Goal: Task Accomplishment & Management: Use online tool/utility

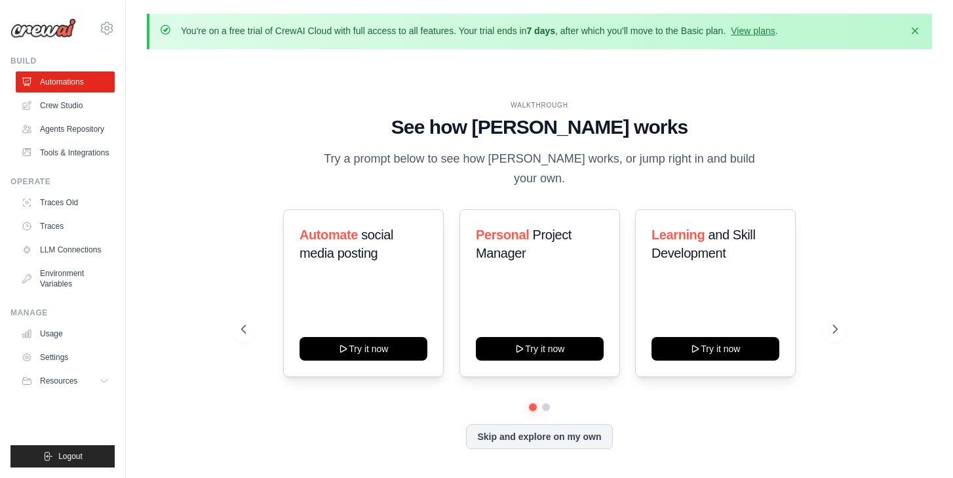
scroll to position [180, 0]
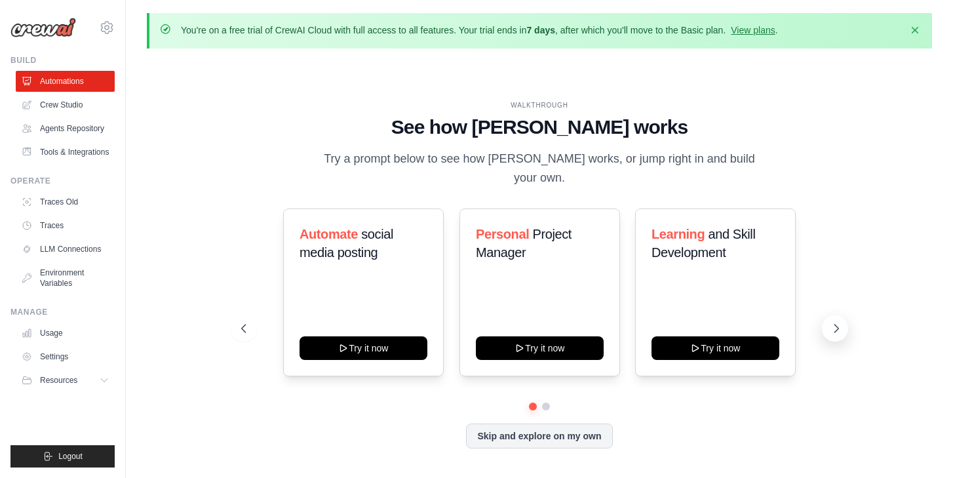
click at [835, 322] on icon at bounding box center [835, 328] width 13 height 13
click at [771, 31] on link "View plans" at bounding box center [752, 30] width 44 height 10
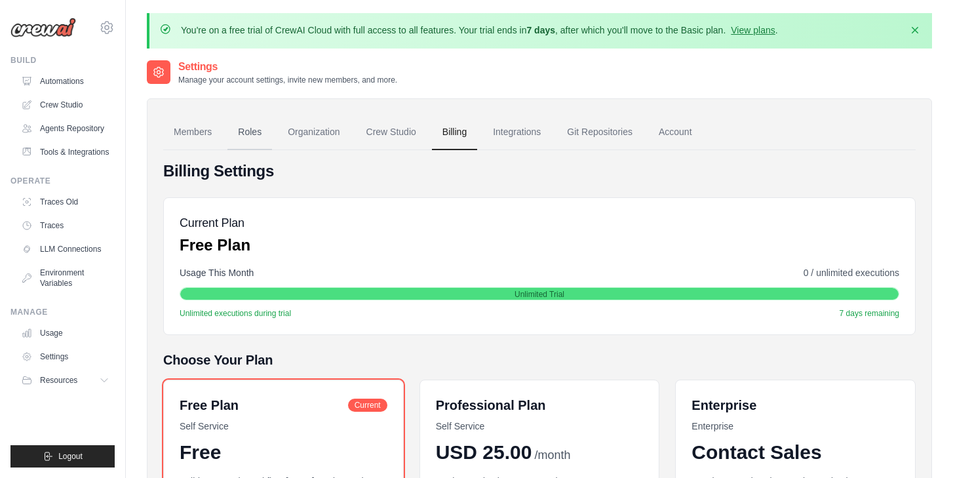
click at [228, 130] on link "Roles" at bounding box center [249, 132] width 45 height 35
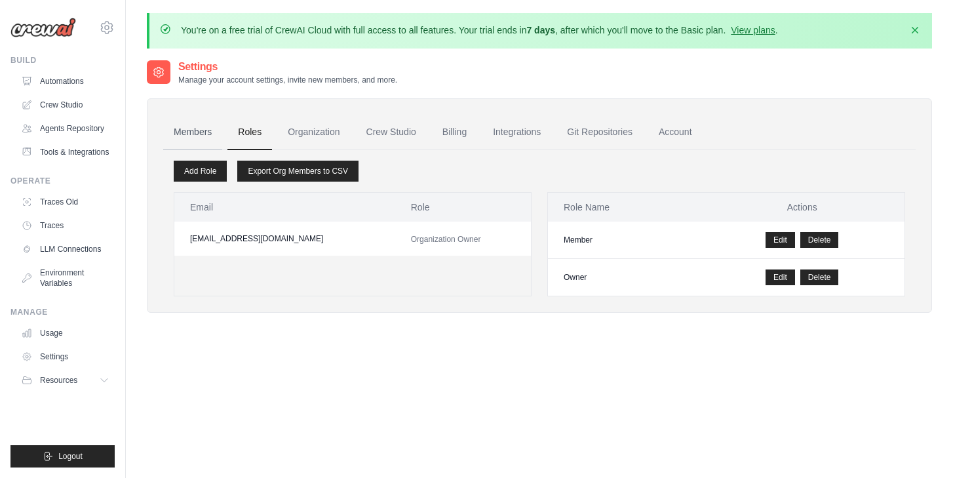
click at [168, 133] on link "Members" at bounding box center [192, 132] width 59 height 35
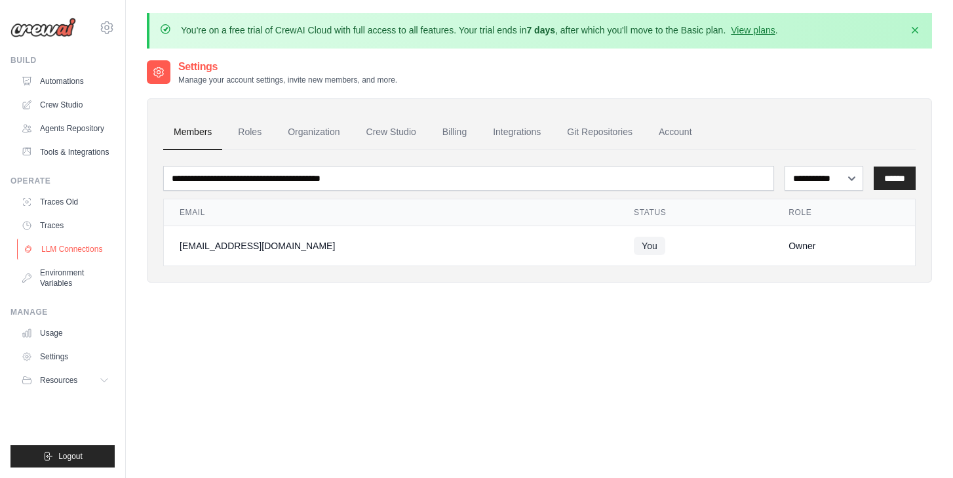
click at [81, 246] on link "LLM Connections" at bounding box center [66, 248] width 99 height 21
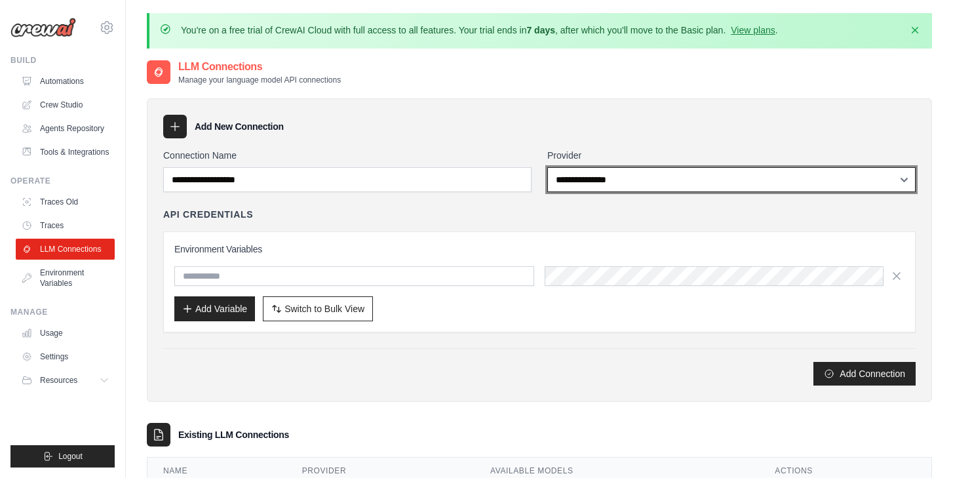
click at [638, 178] on select "**********" at bounding box center [731, 179] width 368 height 25
select select "******"
click at [547, 167] on select "**********" at bounding box center [731, 179] width 368 height 25
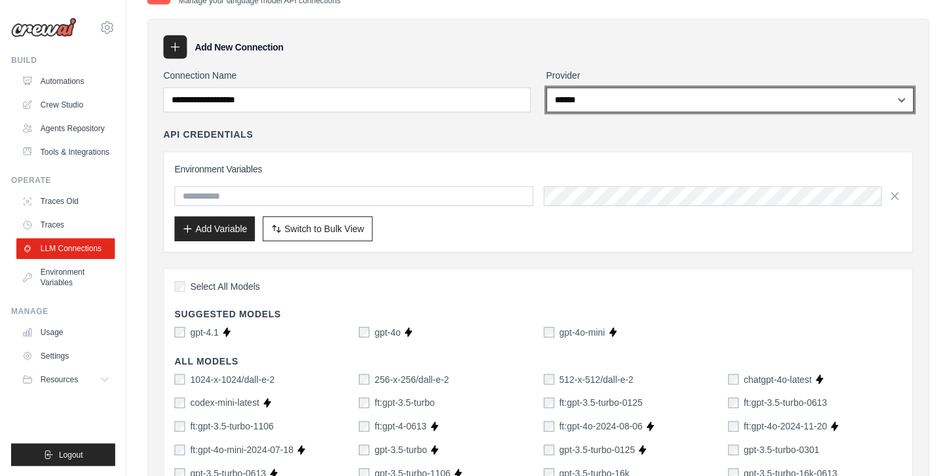
scroll to position [181, 0]
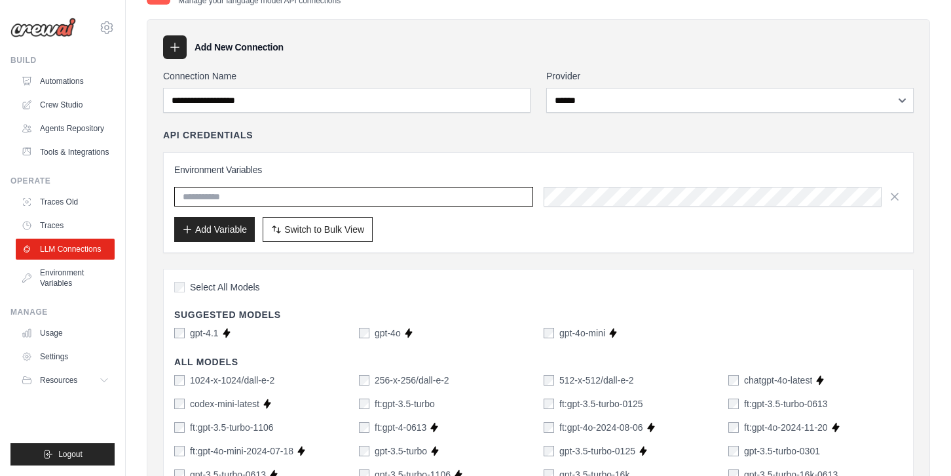
click at [320, 193] on input "text" at bounding box center [353, 197] width 359 height 20
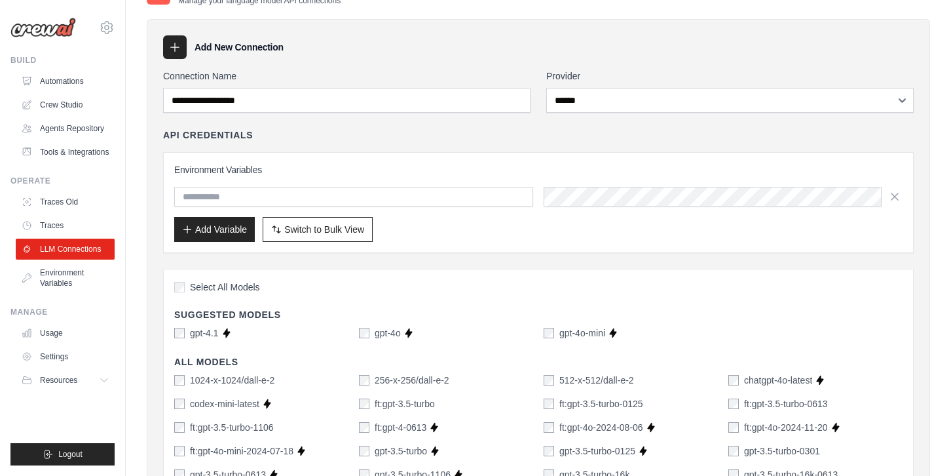
click at [428, 147] on div "API Credentials Environment Variables Add Variable Switch to Bulk View Switch t…" at bounding box center [538, 190] width 751 height 124
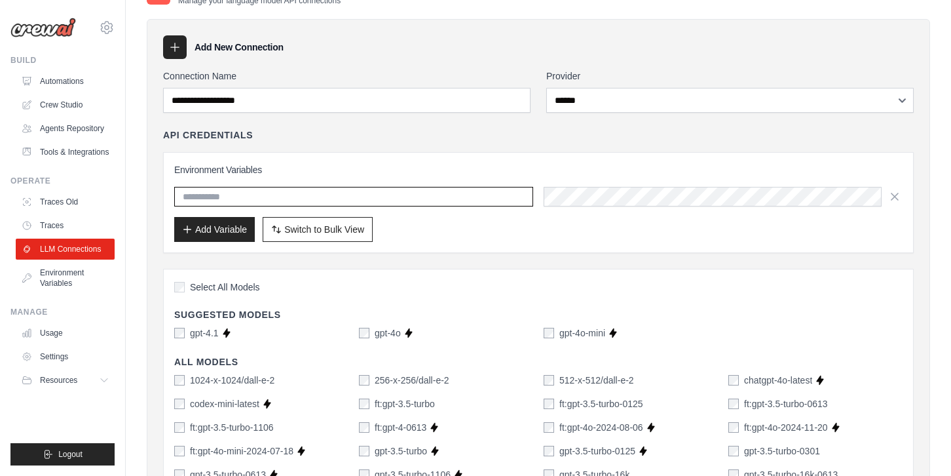
click at [440, 202] on input "text" at bounding box center [353, 197] width 359 height 20
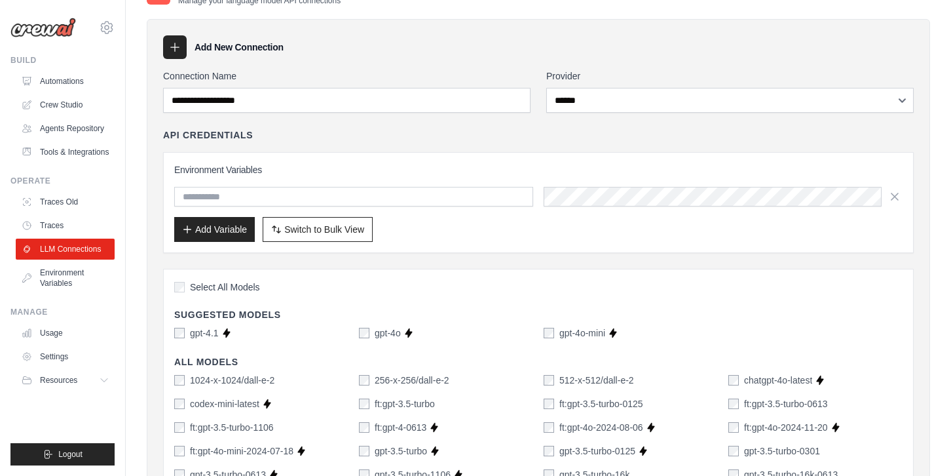
click at [427, 178] on div "Environment Variables Add Variable Switch to Bulk View Switch to Table View" at bounding box center [538, 202] width 728 height 79
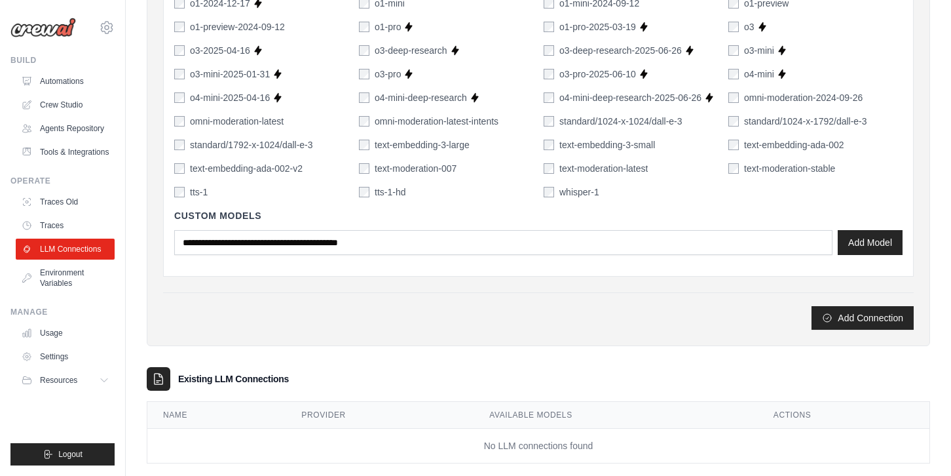
scroll to position [996, 0]
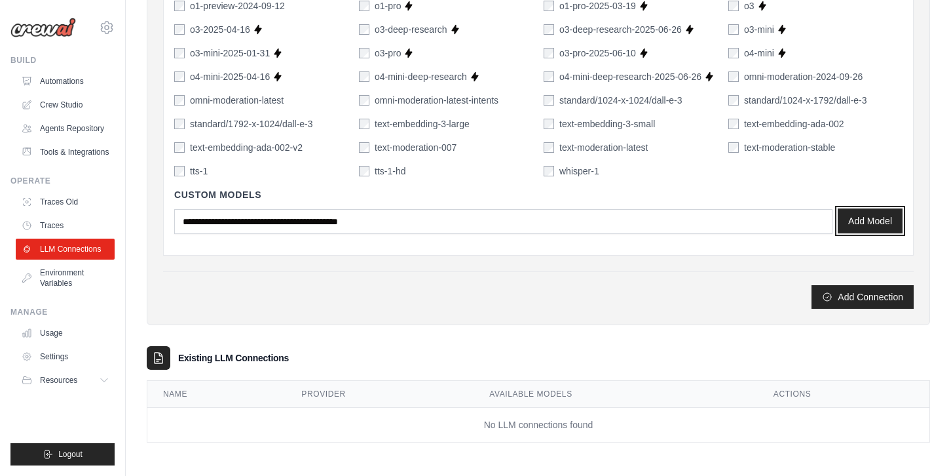
click at [869, 211] on button "Add Model" at bounding box center [870, 220] width 65 height 25
click at [861, 299] on button "Add Connection" at bounding box center [863, 296] width 102 height 24
type input "*******"
click at [861, 301] on button "Add Connection" at bounding box center [863, 296] width 102 height 24
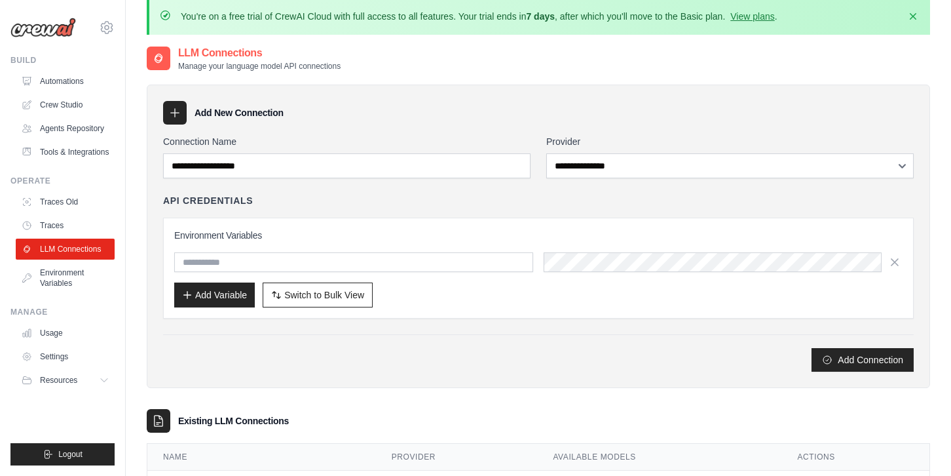
scroll to position [69, 0]
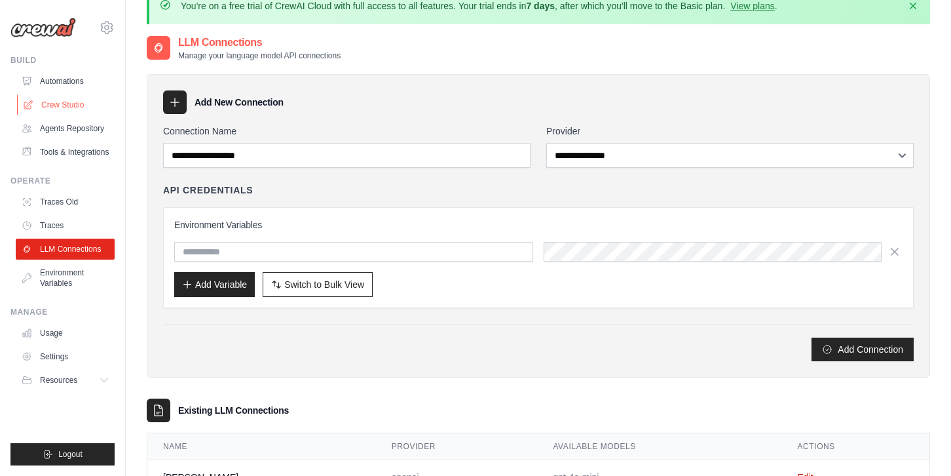
click at [64, 107] on link "Crew Studio" at bounding box center [66, 104] width 99 height 21
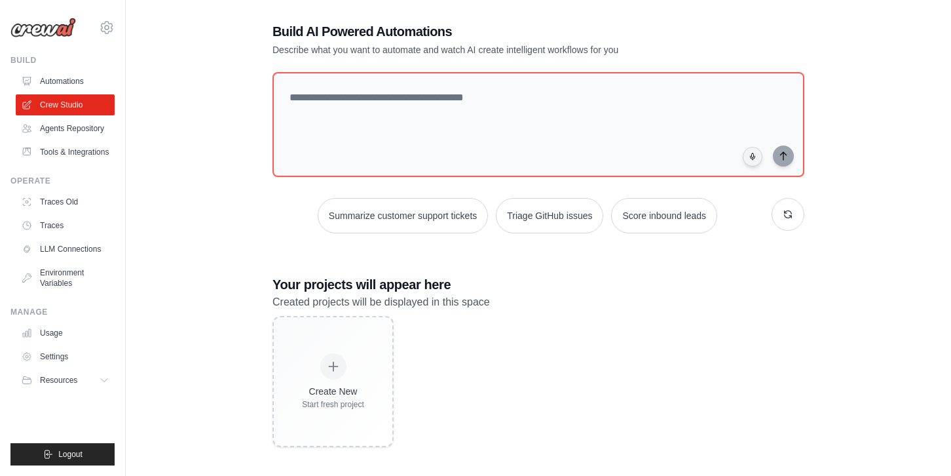
scroll to position [71, 0]
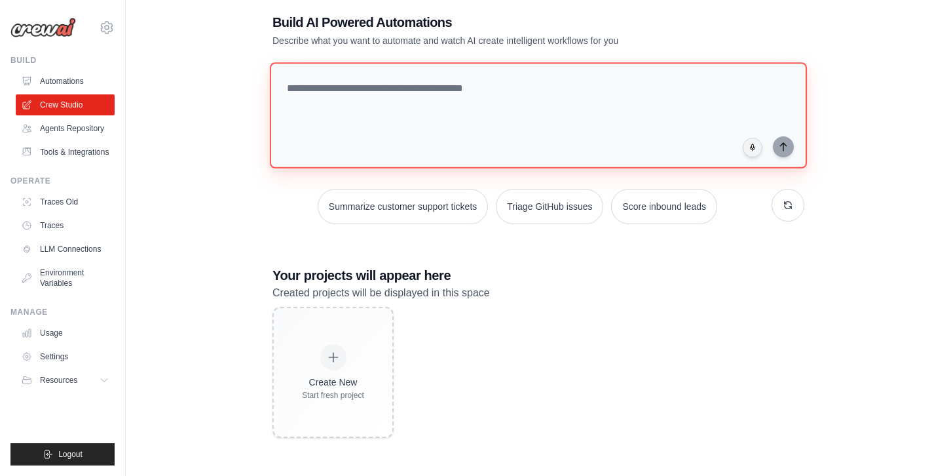
click at [362, 107] on textarea at bounding box center [538, 115] width 537 height 106
paste textarea "**********"
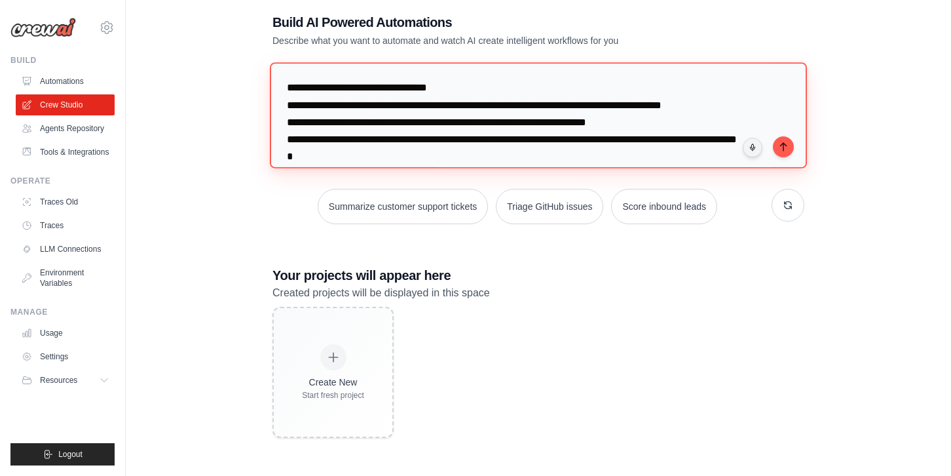
scroll to position [132, 0]
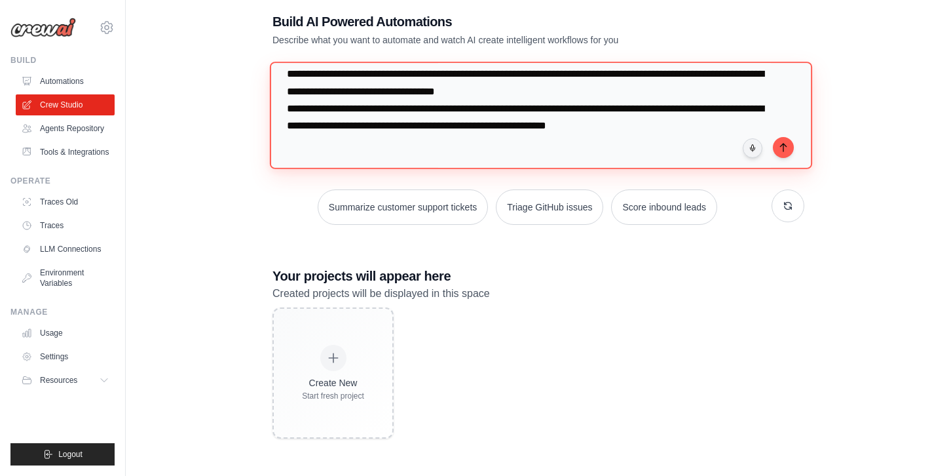
type textarea "**********"
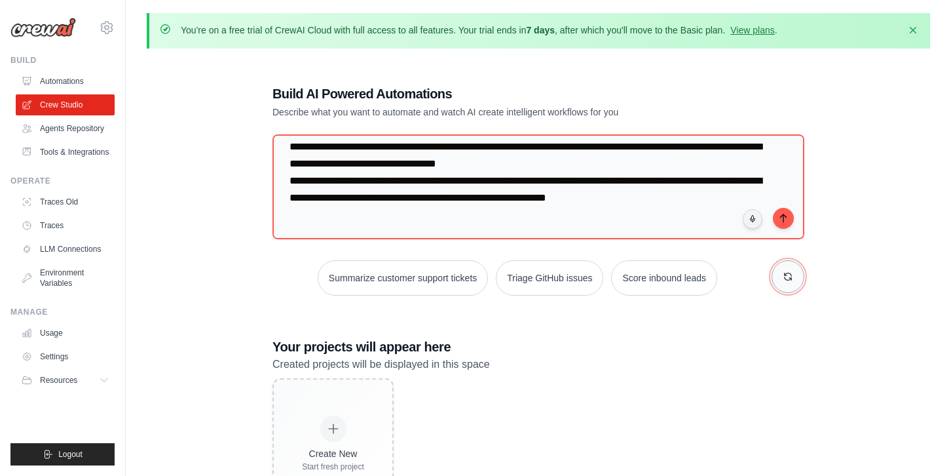
click at [791, 276] on icon "button" at bounding box center [788, 276] width 7 height 7
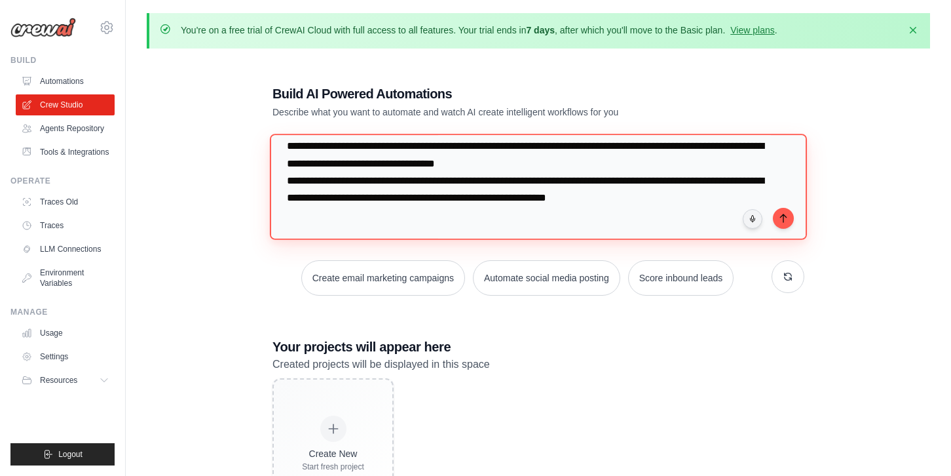
click at [721, 220] on textarea "**********" at bounding box center [538, 187] width 537 height 106
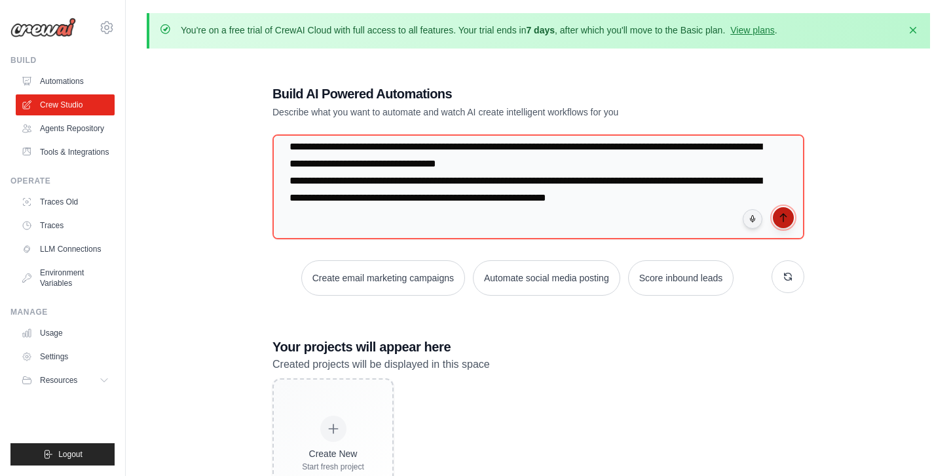
click at [783, 216] on icon "submit" at bounding box center [783, 218] width 6 height 8
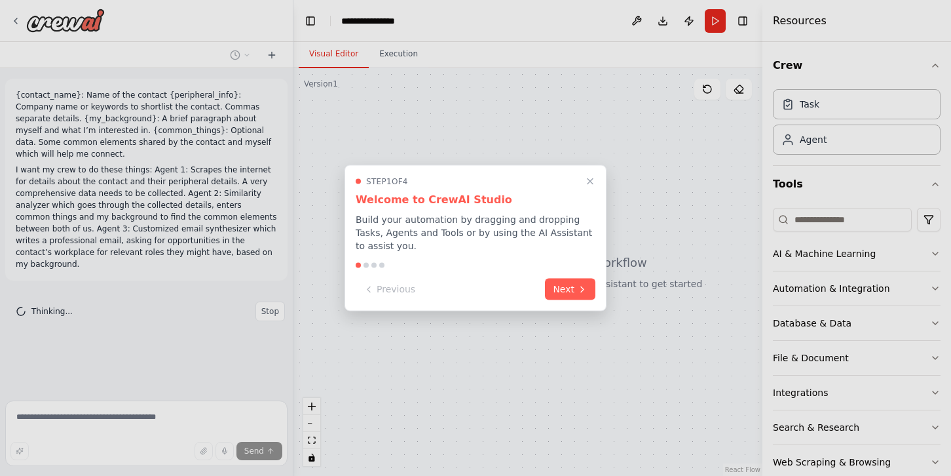
scroll to position [182, 0]
click at [576, 290] on button "Next" at bounding box center [570, 288] width 50 height 22
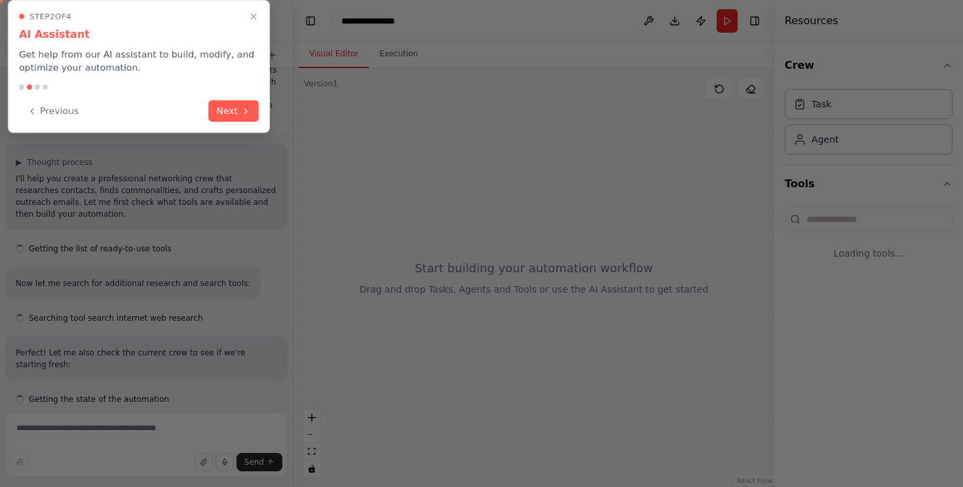
scroll to position [145, 0]
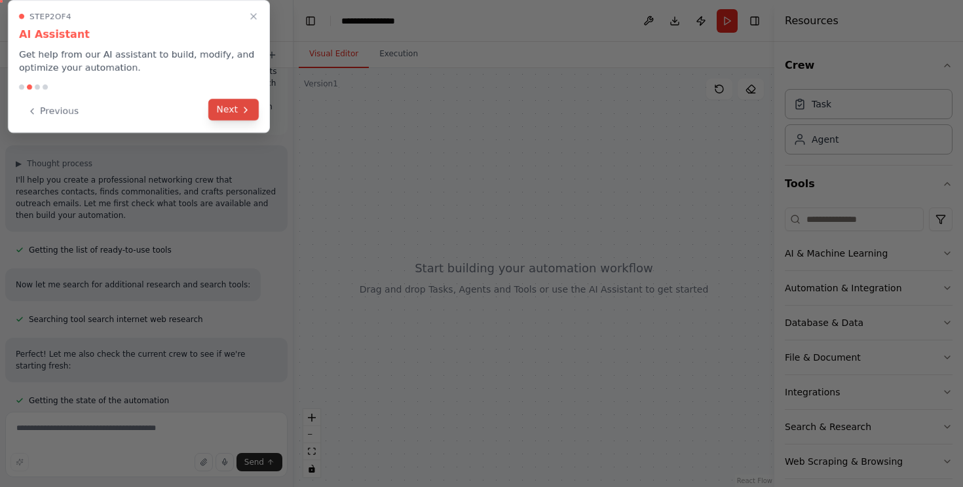
click at [235, 113] on button "Next" at bounding box center [233, 110] width 50 height 22
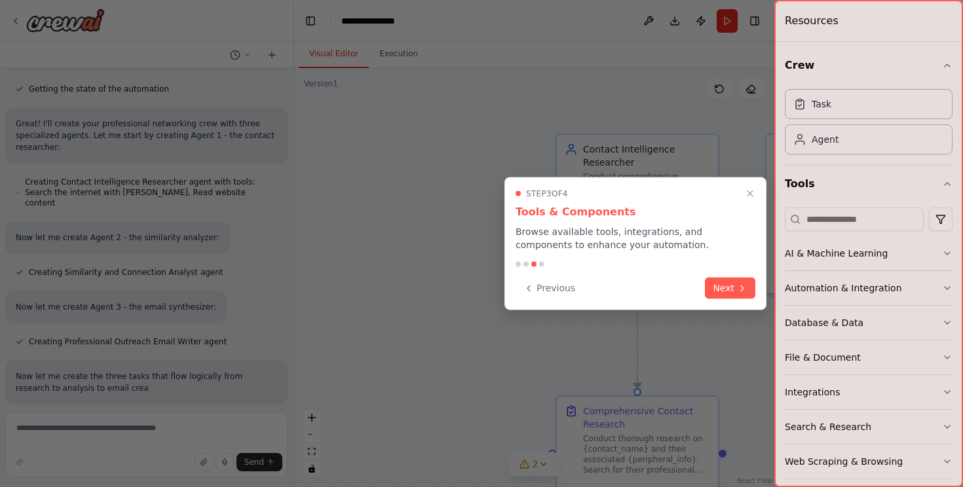
scroll to position [469, 0]
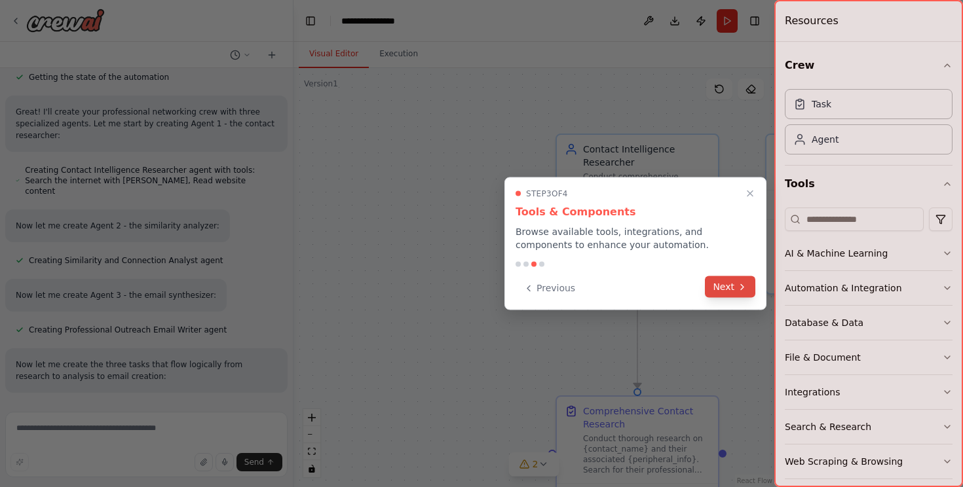
click at [718, 292] on button "Next" at bounding box center [730, 287] width 50 height 22
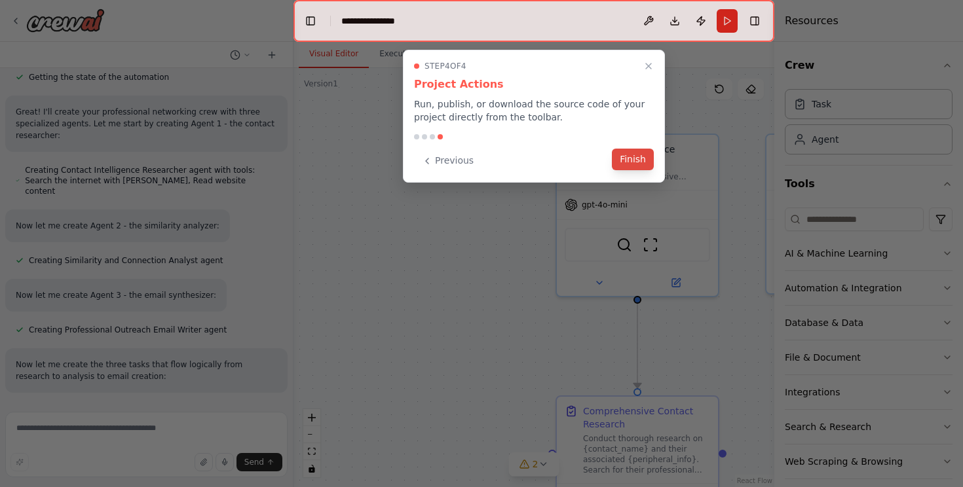
scroll to position [495, 0]
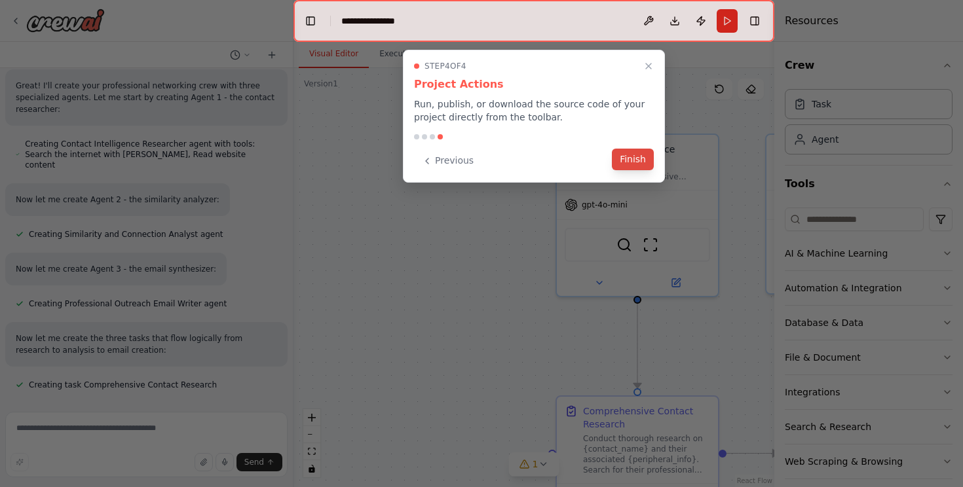
click at [635, 163] on button "Finish" at bounding box center [633, 160] width 42 height 22
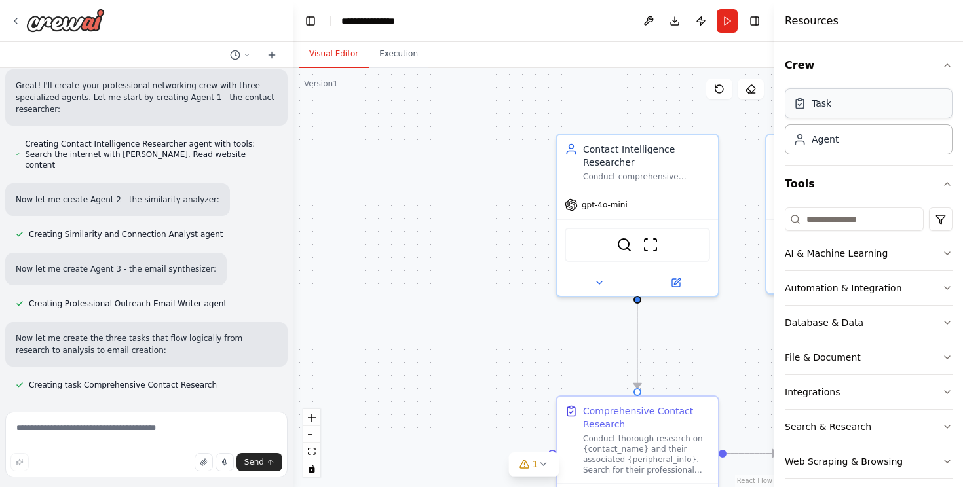
click at [859, 114] on div "Task" at bounding box center [869, 103] width 168 height 30
click at [848, 147] on div "Agent" at bounding box center [869, 139] width 168 height 30
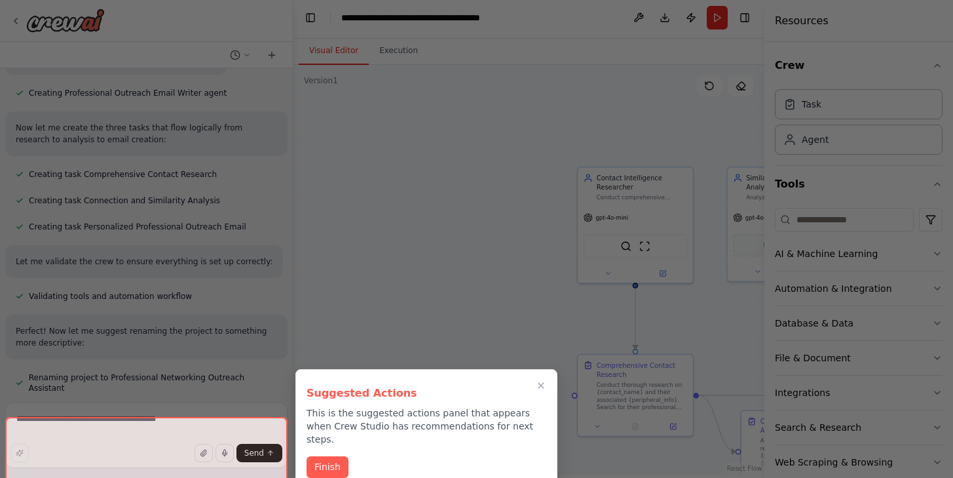
scroll to position [7, 0]
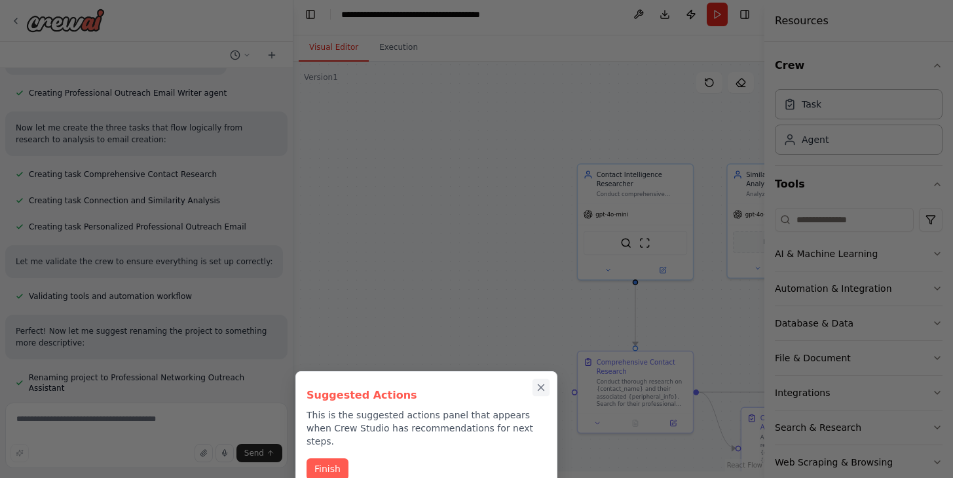
click at [539, 389] on icon "Close walkthrough" at bounding box center [542, 388] width 6 height 6
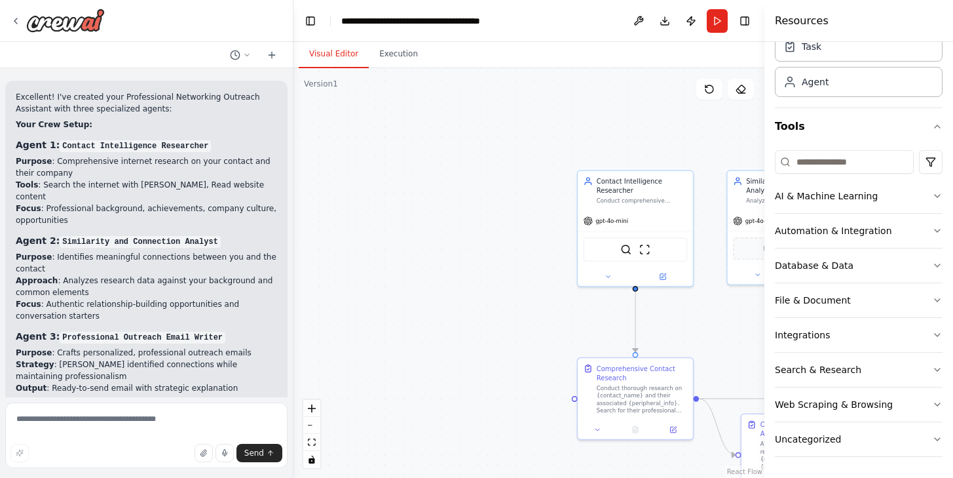
scroll to position [1279, 0]
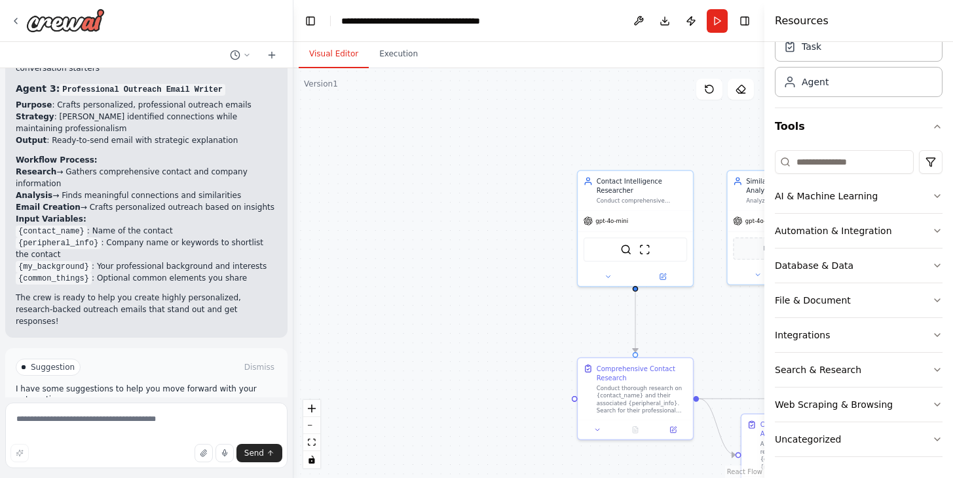
click at [206, 412] on button "Run Automation" at bounding box center [146, 422] width 261 height 21
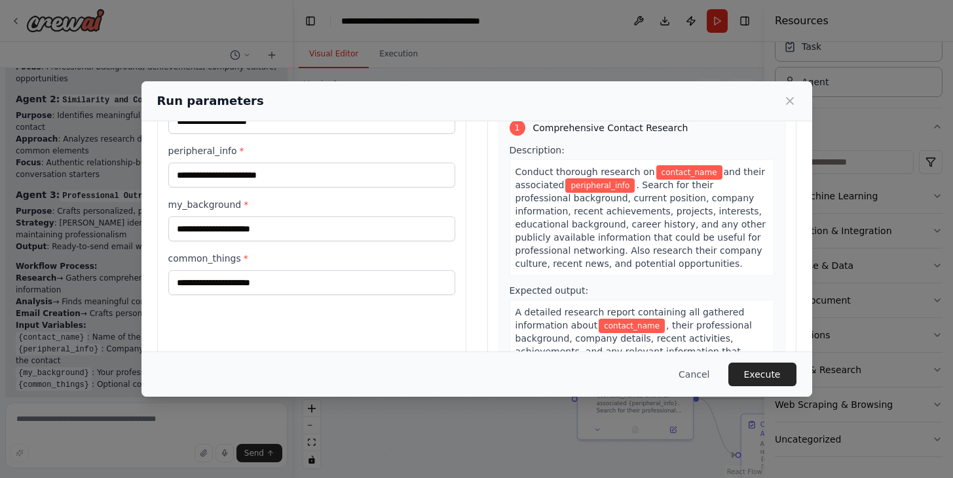
scroll to position [112, 0]
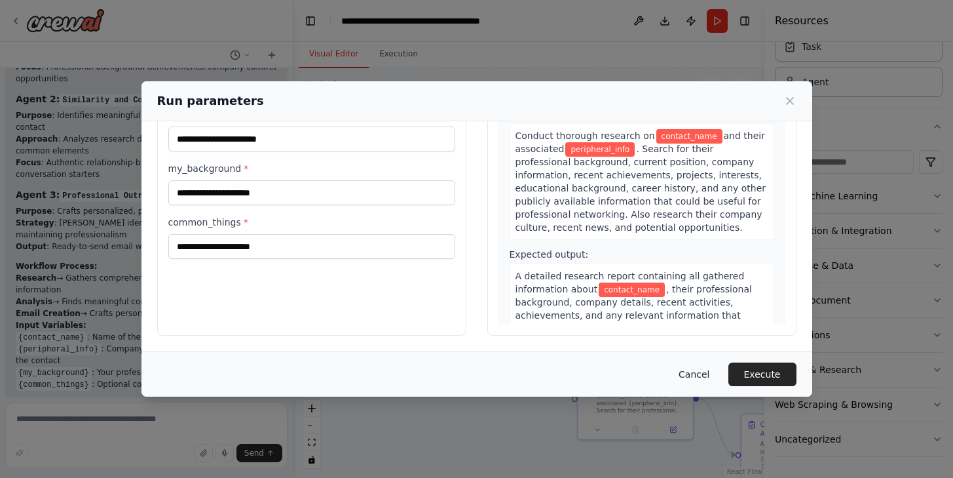
click at [688, 372] on button "Cancel" at bounding box center [694, 374] width 52 height 24
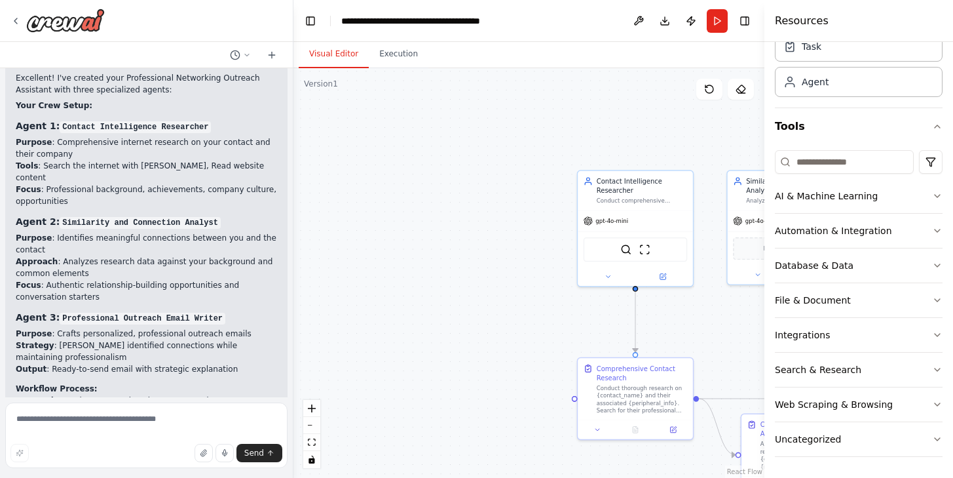
scroll to position [180, 0]
click at [56, 21] on img at bounding box center [65, 21] width 79 height 24
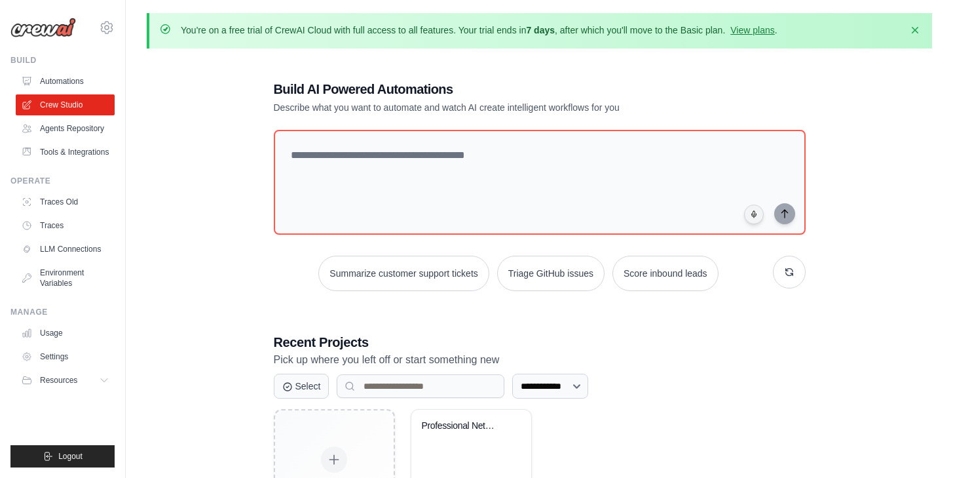
scroll to position [180, 0]
click at [67, 79] on link "Automations" at bounding box center [66, 81] width 99 height 21
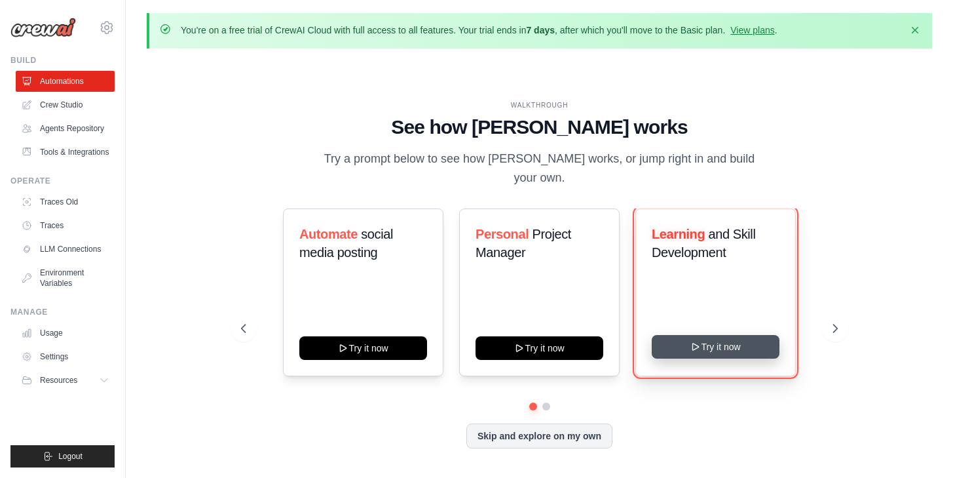
click at [685, 346] on button "Try it now" at bounding box center [716, 347] width 128 height 24
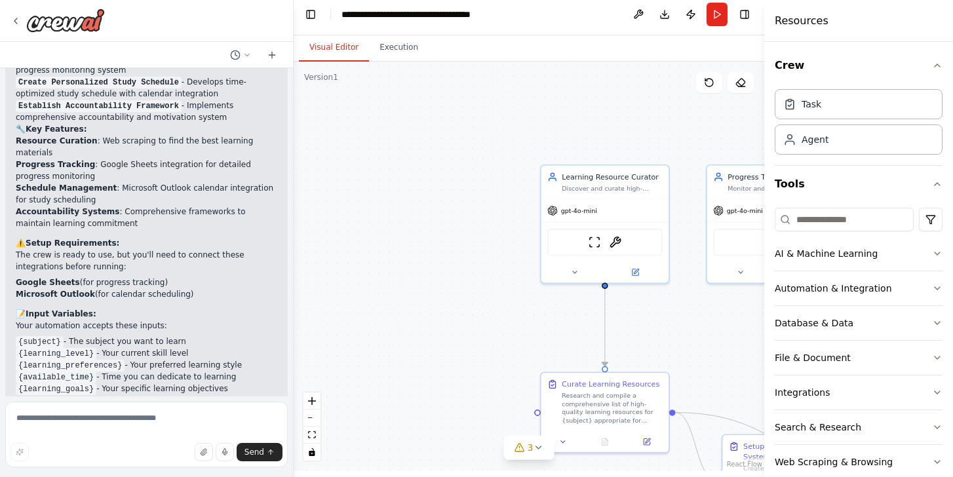
scroll to position [1287, 0]
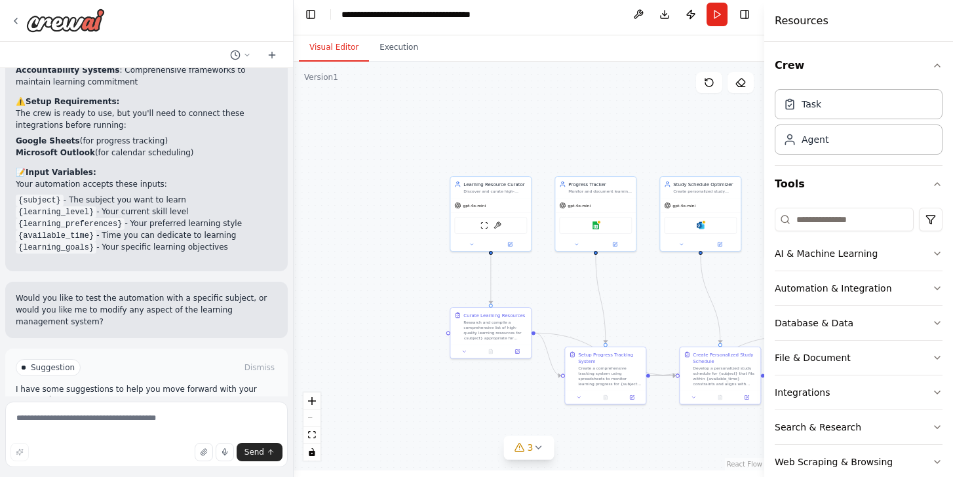
click at [171, 418] on span "Run Automation" at bounding box center [153, 423] width 64 height 10
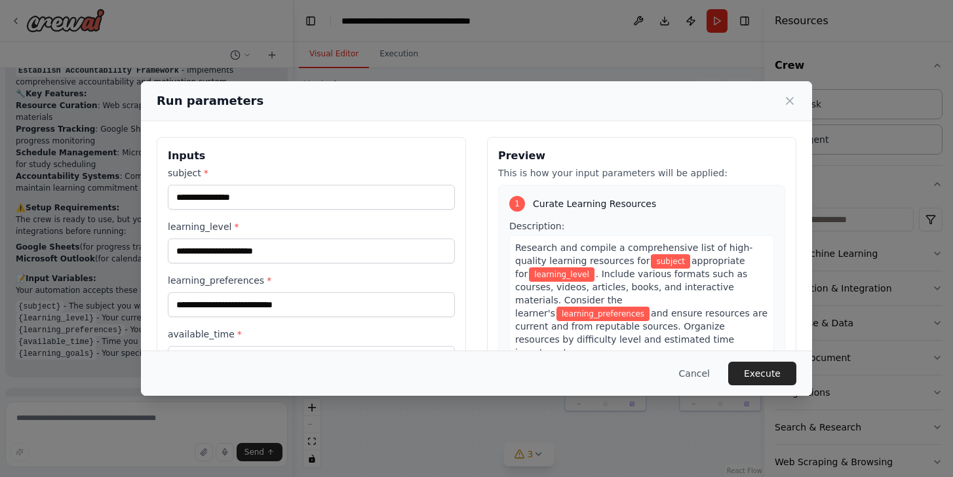
scroll to position [112, 0]
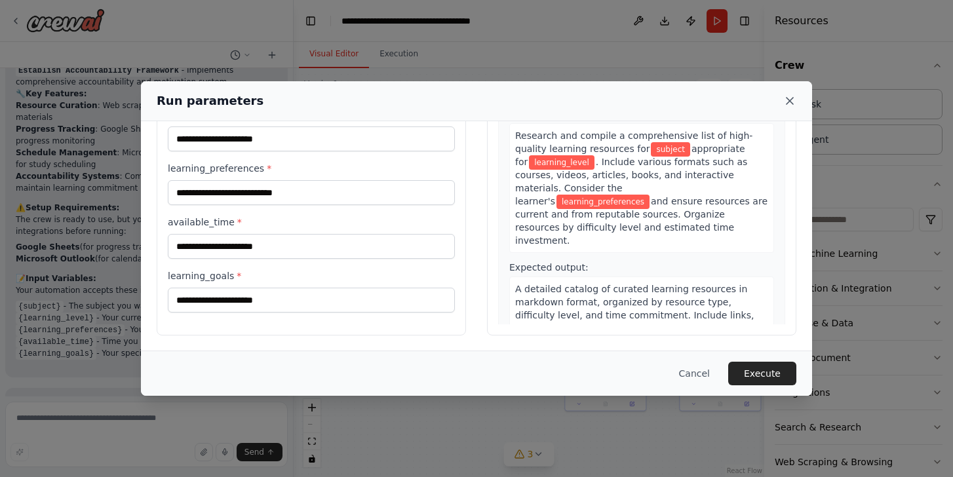
click at [791, 99] on icon at bounding box center [789, 101] width 7 height 7
